Goal: Navigation & Orientation: Go to known website

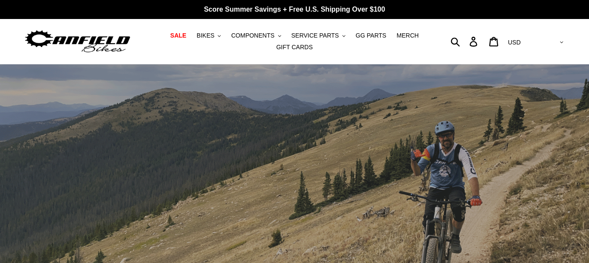
click at [485, 47] on link "Log in" at bounding box center [474, 41] width 20 height 19
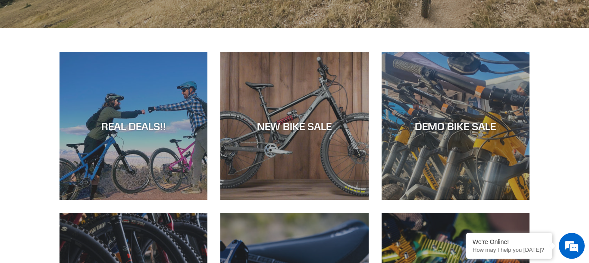
scroll to position [308, 0]
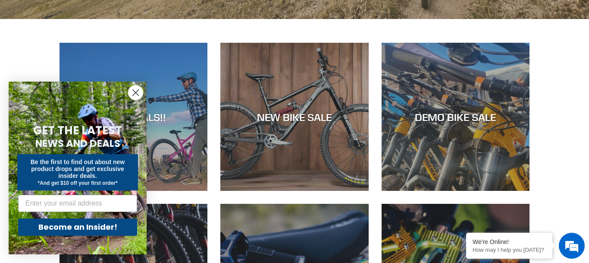
click at [135, 89] on circle "Close dialog" at bounding box center [136, 92] width 14 height 14
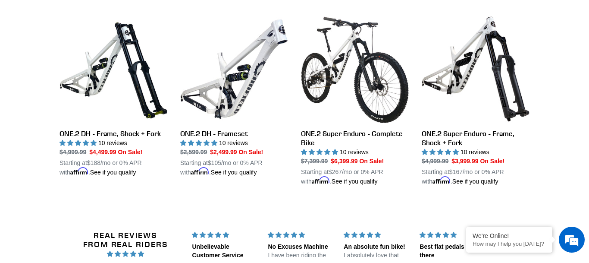
scroll to position [1056, 0]
